Goal: Information Seeking & Learning: Learn about a topic

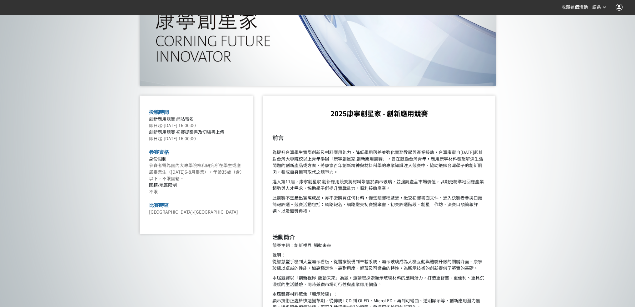
scroll to position [187, 0]
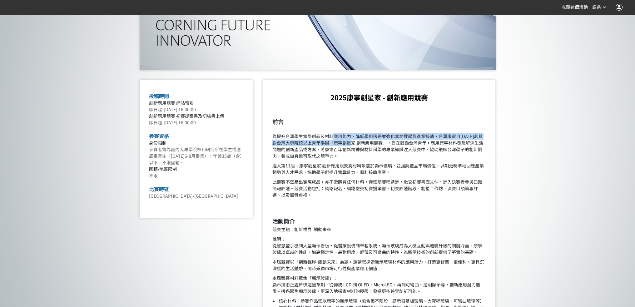
drag, startPoint x: 351, startPoint y: 146, endPoint x: 429, endPoint y: 152, distance: 77.7
click at [429, 152] on p "為提升台灣學生實際創新及材料應用能力、降低學用落差並強化實務教學與產業接軌，台灣康寧自[DATE]起針對台灣大專院校以上青年舉辦「康寧創星家 創新應用競賽」，…" at bounding box center [379, 142] width 214 height 33
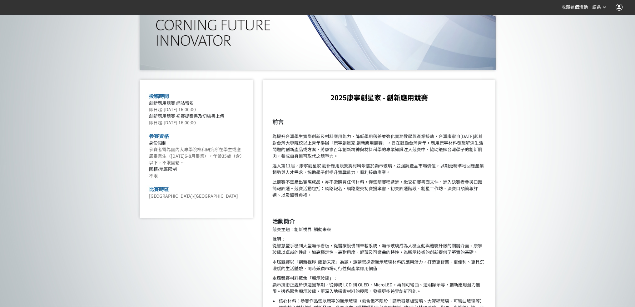
drag, startPoint x: 438, startPoint y: 166, endPoint x: 440, endPoint y: 171, distance: 5.0
click at [438, 159] on p "為提升台灣學生實際創新及材料應用能力、降低學用落差並強化實務教學與產業接軌，台灣康寧自[DATE]起針對台灣大專院校以上青年舉辦「康寧創星家 創新應用競賽」，…" at bounding box center [379, 142] width 214 height 33
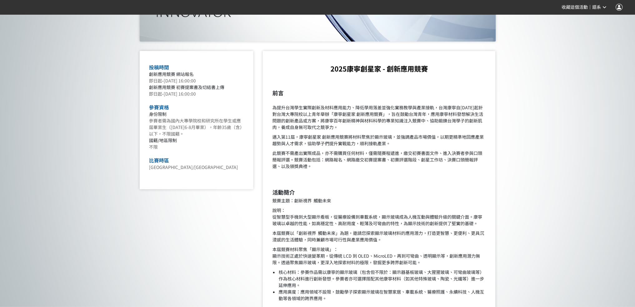
scroll to position [219, 0]
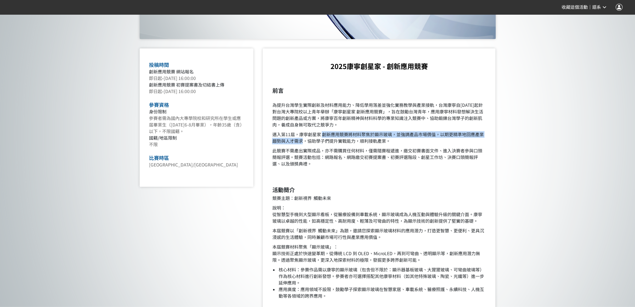
drag, startPoint x: 335, startPoint y: 159, endPoint x: 366, endPoint y: 165, distance: 31.1
click at [366, 144] on p "邁入第11屆，康寧創星家 創新應用競賽將材料聚焦於顯示玻璃，並強調產品市場價值，以期更精準地回應產業趨勢與人才需求，協助學子們提升實戰能力，順利接軌產業。" at bounding box center [379, 137] width 214 height 13
drag, startPoint x: 308, startPoint y: 159, endPoint x: 399, endPoint y: 160, distance: 91.5
click at [399, 144] on p "邁入第11屆，康寧創星家 創新應用競賽將材料聚焦於顯示玻璃，並強調產品市場價值，以期更精準地回應產業趨勢與人才需求，協助學子們提升實戰能力，順利接軌產業。" at bounding box center [379, 137] width 214 height 13
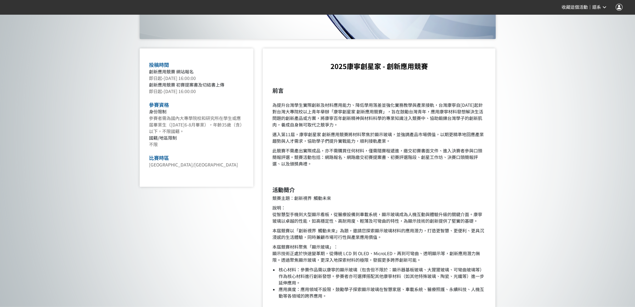
click at [421, 144] on p "邁入第11屆，康寧創星家 創新應用競賽將材料聚焦於顯示玻璃，並強調產品市場價值，以期更精準地回應產業趨勢與人才需求，協助學子們提升實戰能力，順利接軌產業。" at bounding box center [379, 137] width 214 height 13
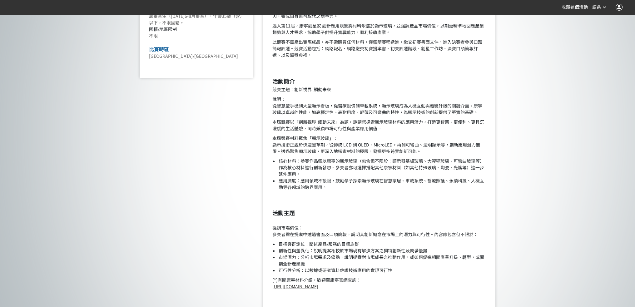
scroll to position [406, 0]
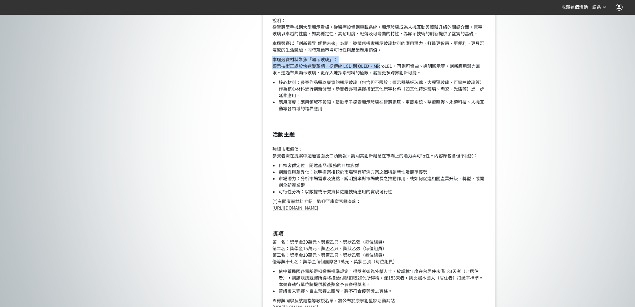
drag, startPoint x: 370, startPoint y: 109, endPoint x: 412, endPoint y: 124, distance: 44.4
click at [408, 76] on p "本屆競賽材料聚焦「顯示玻璃」： 顯示技術正處於快速變革期，從傳統 LCD 到 OLED、MicroLED，再到可彎曲、透明顯示等，創新應用潛力無限。透過聚焦顯…" at bounding box center [379, 66] width 214 height 20
click at [432, 76] on p "本屆競賽材料聚焦「顯示玻璃」： 顯示技術正處於快速變革期，從傳統 LCD 到 OLED、MicroLED，再到可彎曲、透明顯示等，創新應用潛力無限。透過聚焦顯…" at bounding box center [379, 66] width 214 height 20
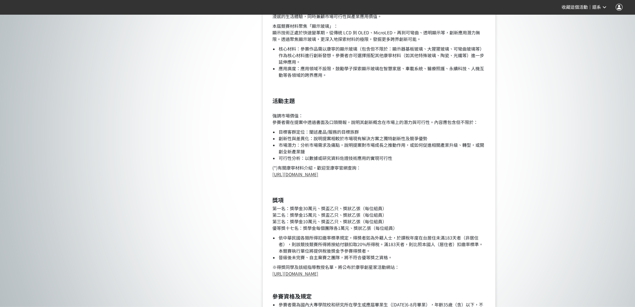
scroll to position [437, 0]
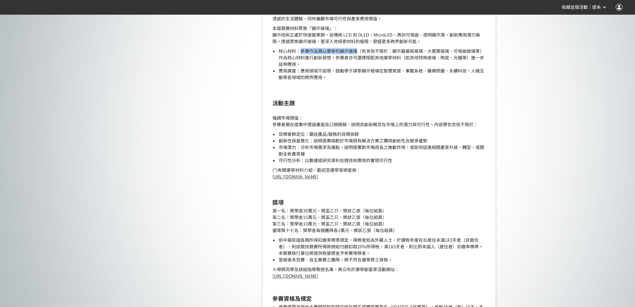
drag, startPoint x: 306, startPoint y: 120, endPoint x: 380, endPoint y: 119, distance: 73.7
click at [379, 67] on li "核心材料：參賽作品需以康寧的顯示玻璃（包含但不限於：顯示器基板玻璃、大猩猩玻璃、可彎曲玻璃等）作為核心材料進行創新發想。參賽者亦可選擇搭配其他康寧材料（如其他…" at bounding box center [382, 58] width 208 height 20
click at [391, 67] on li "核心材料：參賽作品需以康寧的顯示玻璃（包含但不限於：顯示器基板玻璃、大猩猩玻璃、可彎曲玻璃等）作為核心材料進行創新發想。參賽者亦可選擇搭配其他康寧材料（如其他…" at bounding box center [382, 58] width 208 height 20
drag, startPoint x: 385, startPoint y: 116, endPoint x: 437, endPoint y: 119, distance: 52.5
click at [437, 67] on li "核心材料：參賽作品需以康寧的顯示玻璃（包含但不限於：顯示器基板玻璃、大猩猩玻璃、可彎曲玻璃等）作為核心材料進行創新發想。參賽者亦可選擇搭配其他康寧材料（如其他…" at bounding box center [382, 58] width 208 height 20
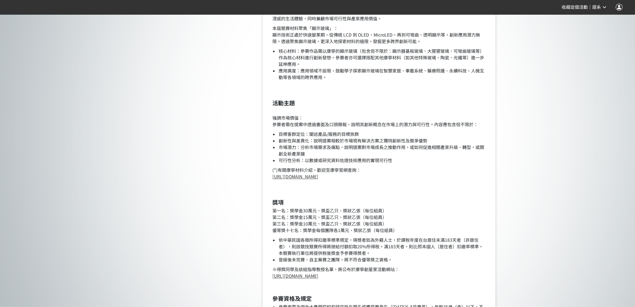
click at [415, 67] on li "核心材料：參賽作品需以康寧的顯示玻璃（包含但不限於：顯示器基板玻璃、大猩猩玻璃、可彎曲玻璃等）作為核心材料進行創新發想。參賽者亦可選擇搭配其他康寧材料（如其他…" at bounding box center [382, 58] width 208 height 20
drag, startPoint x: 337, startPoint y: 128, endPoint x: 394, endPoint y: 126, distance: 57.5
click at [394, 67] on li "核心材料：參賽作品需以康寧的顯示玻璃（包含但不限於：顯示器基板玻璃、大猩猩玻璃、可彎曲玻璃等）作為核心材料進行創新發想。參賽者亦可選擇搭配其他康寧材料（如其他…" at bounding box center [382, 58] width 208 height 20
click at [418, 67] on li "核心材料：參賽作品需以康寧的顯示玻璃（包含但不限於：顯示器基板玻璃、大猩猩玻璃、可彎曲玻璃等）作為核心材料進行創新發想。參賽者亦可選擇搭配其他康寧材料（如其他…" at bounding box center [382, 58] width 208 height 20
drag, startPoint x: 448, startPoint y: 128, endPoint x: 469, endPoint y: 128, distance: 21.6
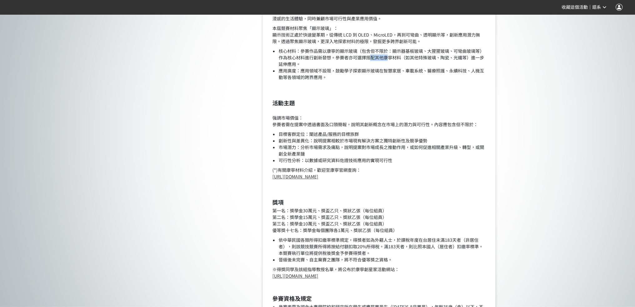
click at [469, 67] on li "核心材料：參賽作品需以康寧的顯示玻璃（包含但不限於：顯示器基板玻璃、大猩猩玻璃、可彎曲玻璃等）作為核心材料進行創新發想。參賽者亦可選擇搭配其他康寧材料（如其他…" at bounding box center [382, 58] width 208 height 20
click at [471, 67] on li "核心材料：參賽作品需以康寧的顯示玻璃（包含但不限於：顯示器基板玻璃、大猩猩玻璃、可彎曲玻璃等）作為核心材料進行創新發想。參賽者亦可選擇搭配其他康寧材料（如其他…" at bounding box center [382, 58] width 208 height 20
drag, startPoint x: 308, startPoint y: 142, endPoint x: 438, endPoint y: 145, distance: 130.3
click at [438, 81] on li "應用廣度：應用領域不設限，鼓勵學子探索顯示玻璃在智慧家居、車載系統、醫療照護、永續科技、人機互動等各領域的跨界應用。" at bounding box center [382, 73] width 208 height 13
click at [444, 81] on li "應用廣度：應用領域不設限，鼓勵學子探索顯示玻璃在智慧家居、車載系統、醫療照護、永續科技、人機互動等各領域的跨界應用。" at bounding box center [382, 73] width 208 height 13
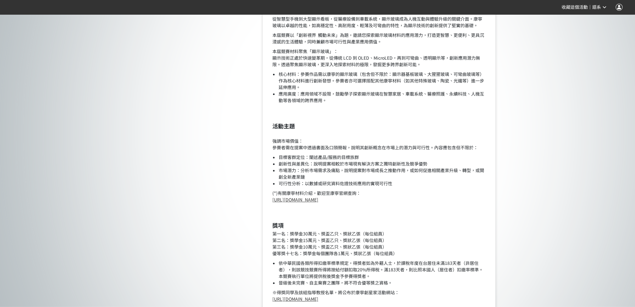
scroll to position [406, 0]
